Goal: Task Accomplishment & Management: Manage account settings

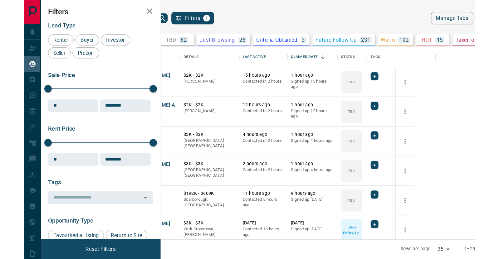
scroll to position [158, 252]
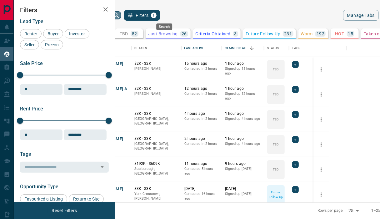
click at [119, 16] on icon "search button" at bounding box center [115, 14] width 5 height 5
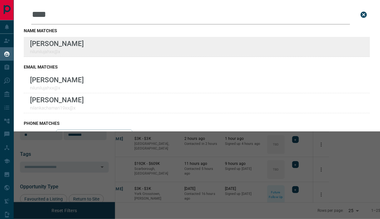
type input "****"
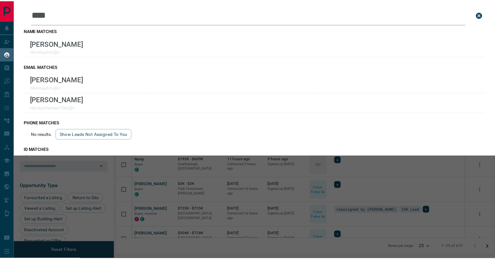
scroll to position [199, 377]
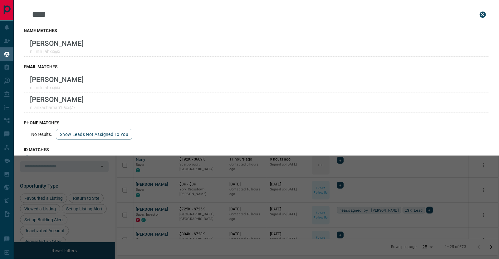
click at [379, 13] on icon "close search bar" at bounding box center [483, 15] width 6 height 6
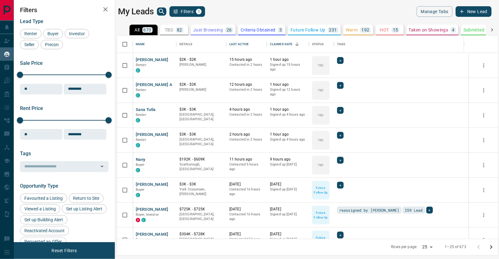
click at [379, 15] on button "New Lead" at bounding box center [474, 11] width 36 height 11
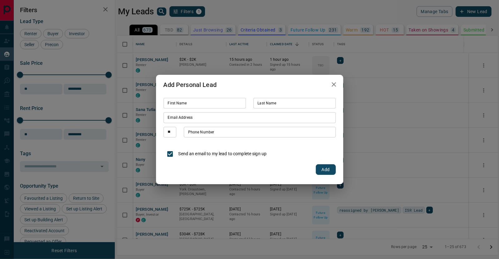
click at [335, 86] on icon "button" at bounding box center [333, 84] width 7 height 7
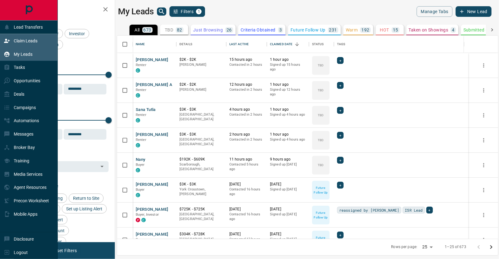
click at [9, 40] on icon at bounding box center [7, 41] width 6 height 4
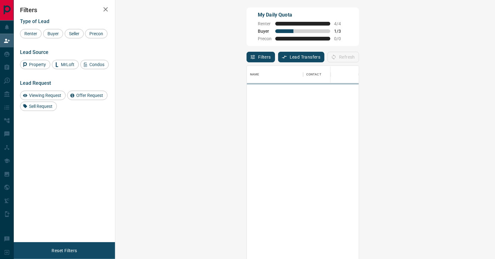
scroll to position [193, 362]
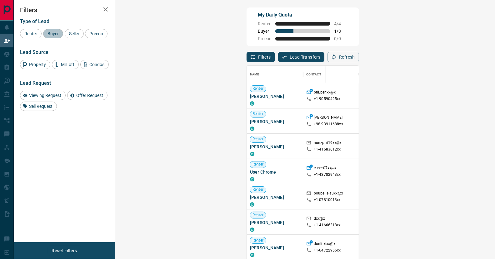
click at [56, 33] on span "Buyer" at bounding box center [53, 33] width 16 height 5
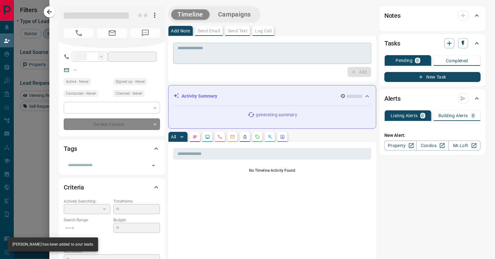
type input "**"
type input "**********"
type input "**"
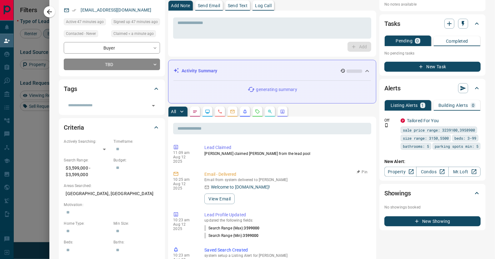
scroll to position [0, 0]
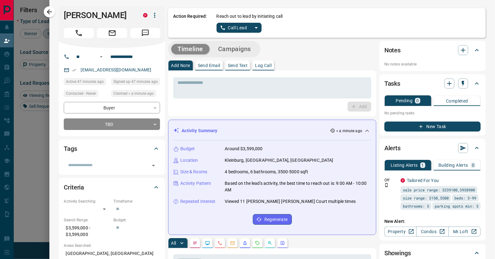
drag, startPoint x: 124, startPoint y: 29, endPoint x: 58, endPoint y: 14, distance: 67.4
click at [59, 14] on div "[PERSON_NAME] P" at bounding box center [112, 27] width 106 height 42
copy h1 "[PERSON_NAME]"
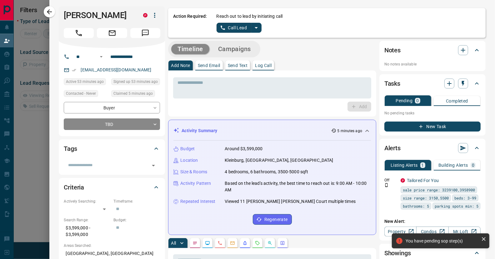
click at [103, 7] on div "[PERSON_NAME] P" at bounding box center [112, 27] width 106 height 42
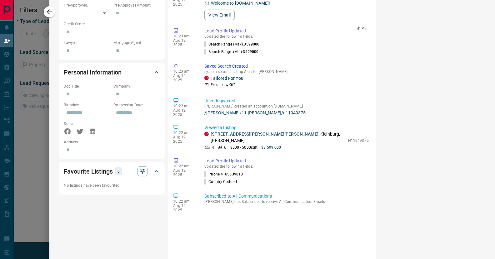
scroll to position [316, 0]
click at [228, 131] on link "[STREET_ADDRESS][PERSON_NAME][PERSON_NAME]" at bounding box center [264, 133] width 108 height 5
click at [52, 14] on icon "button" at bounding box center [49, 11] width 7 height 7
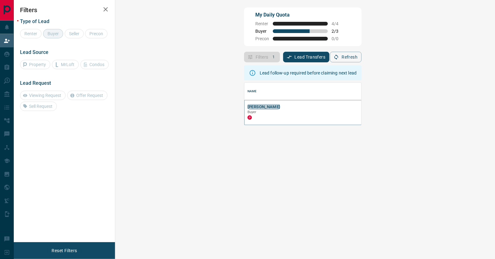
click at [247, 108] on button "[PERSON_NAME]" at bounding box center [263, 107] width 33 height 6
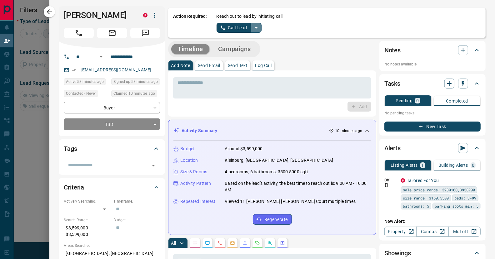
click at [252, 29] on icon "split button" at bounding box center [255, 27] width 7 height 7
click at [229, 46] on li "Log Manual Call" at bounding box center [239, 49] width 38 height 9
click at [232, 29] on button "Log Manual Call" at bounding box center [236, 28] width 41 height 10
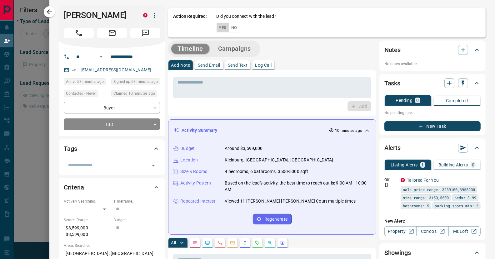
click at [219, 30] on button "Yes" at bounding box center [222, 28] width 12 height 10
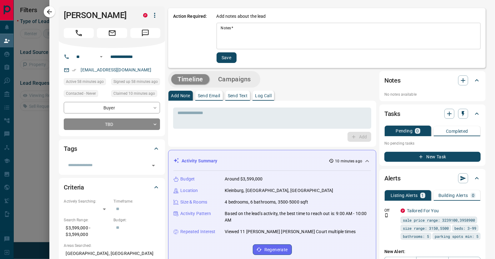
click at [282, 49] on div "* Notes   *" at bounding box center [348, 36] width 264 height 27
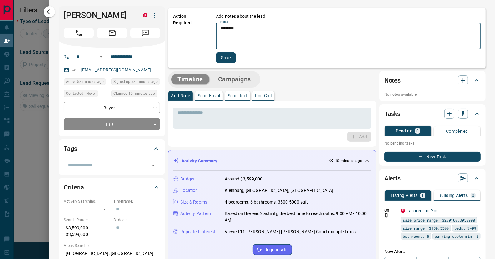
type textarea "*********"
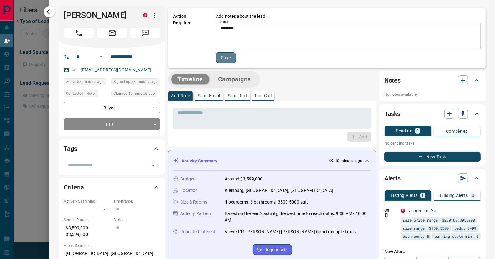
click at [222, 56] on button "Save" at bounding box center [226, 57] width 20 height 11
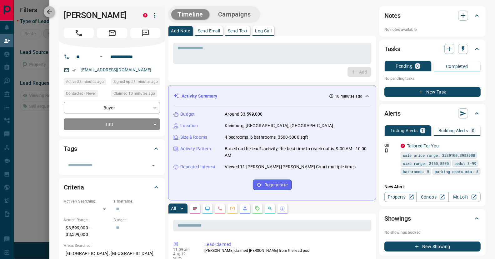
click at [52, 16] on button "button" at bounding box center [49, 11] width 11 height 11
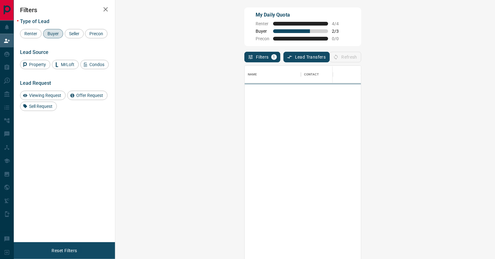
scroll to position [193, 362]
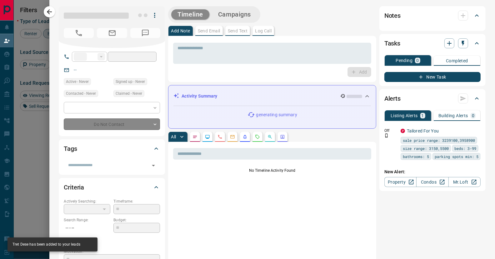
type input "**"
type input "**********"
type input "**"
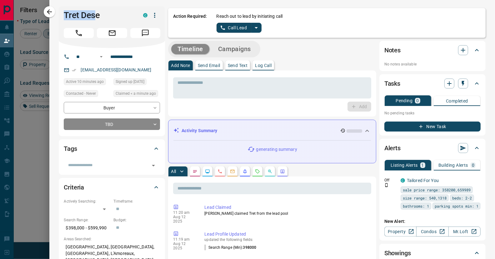
drag, startPoint x: 93, startPoint y: 14, endPoint x: 59, endPoint y: 10, distance: 34.2
click at [59, 10] on div "Tret Dese C" at bounding box center [112, 27] width 106 height 42
click at [94, 13] on h1 "Tret Dese" at bounding box center [99, 15] width 70 height 10
drag, startPoint x: 95, startPoint y: 14, endPoint x: 54, endPoint y: 12, distance: 41.0
click at [54, 12] on div "**********" at bounding box center [271, 129] width 445 height 259
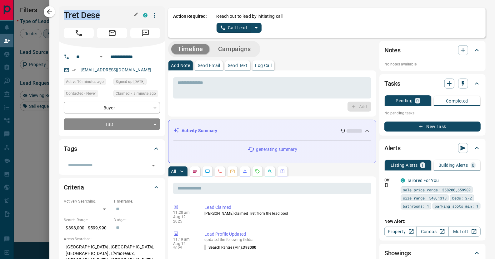
click at [64, 16] on h1 "Tret Dese" at bounding box center [99, 15] width 70 height 10
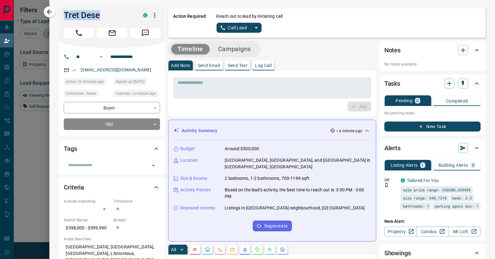
drag, startPoint x: 96, startPoint y: 15, endPoint x: 61, endPoint y: 10, distance: 36.3
click at [64, 10] on div "Tret Dese C" at bounding box center [112, 15] width 96 height 11
copy h1 "Tret Dese"
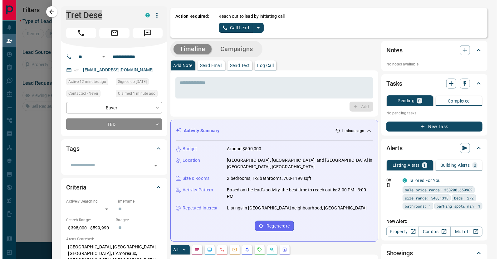
scroll to position [37, 362]
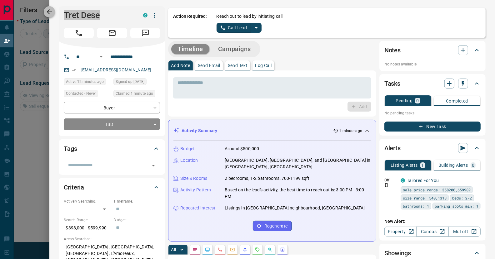
click at [51, 11] on icon "button" at bounding box center [49, 11] width 7 height 7
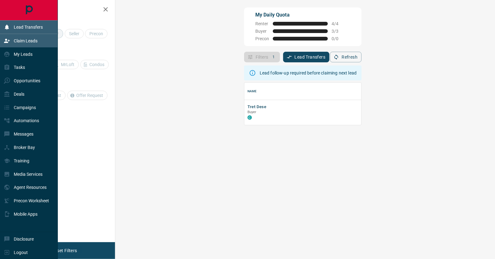
click at [20, 27] on p "Lead Transfers" at bounding box center [28, 27] width 29 height 5
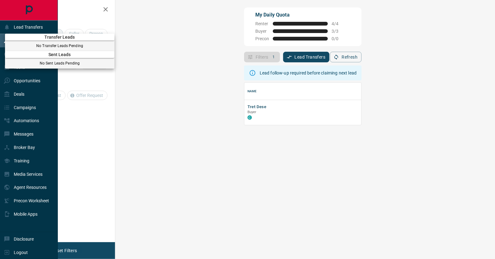
click at [22, 51] on div "Sent Leads No Sent Leads Pending" at bounding box center [59, 59] width 109 height 20
click at [17, 22] on div at bounding box center [247, 129] width 495 height 259
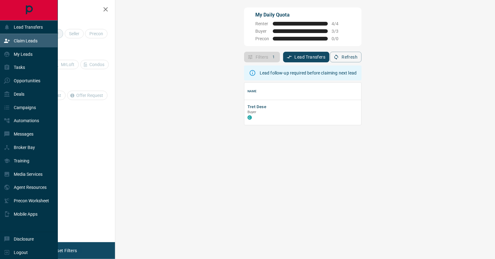
click at [24, 53] on p "My Leads" at bounding box center [23, 54] width 19 height 5
